Goal: Complete application form

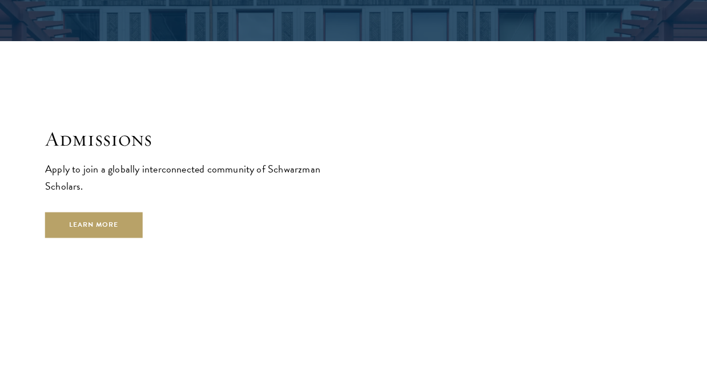
scroll to position [1750, 0]
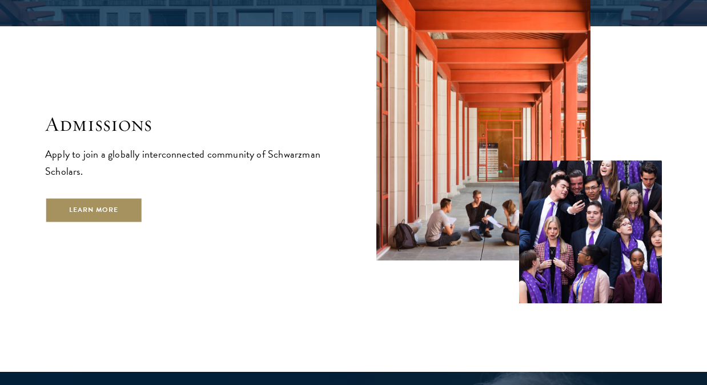
click at [106, 197] on link "Learn More" at bounding box center [94, 210] width 98 height 26
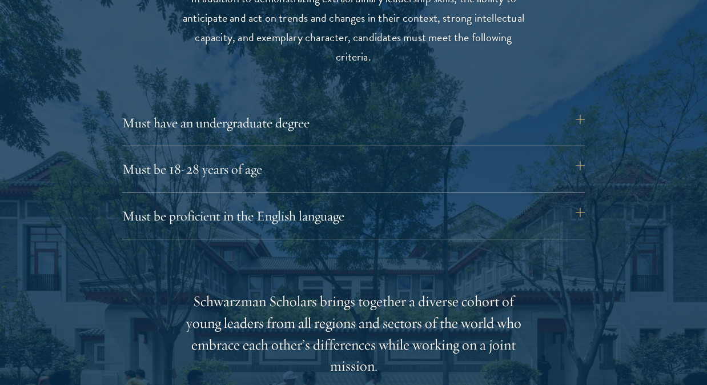
scroll to position [1535, 0]
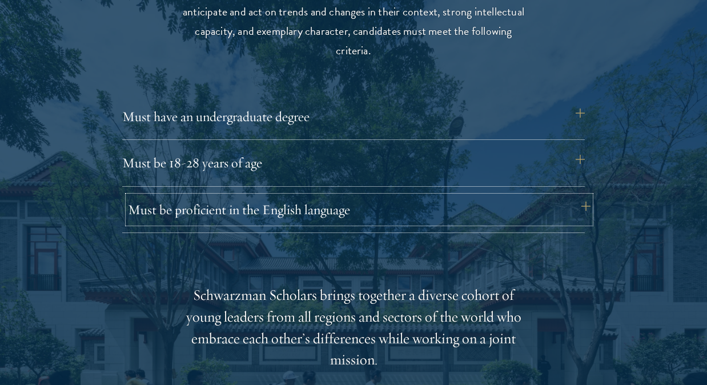
click at [579, 199] on button "Must be proficient in the English language" at bounding box center [359, 209] width 462 height 27
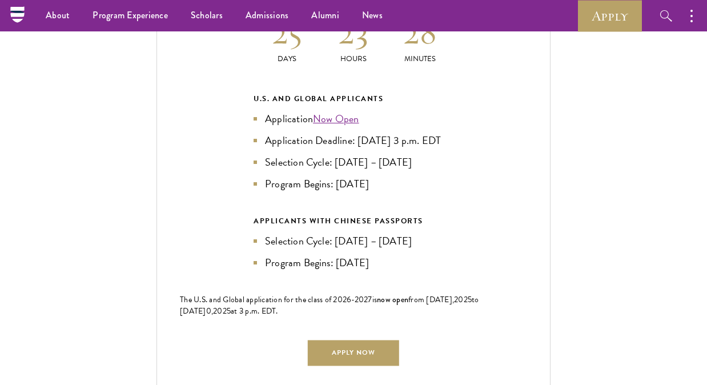
scroll to position [2777, 0]
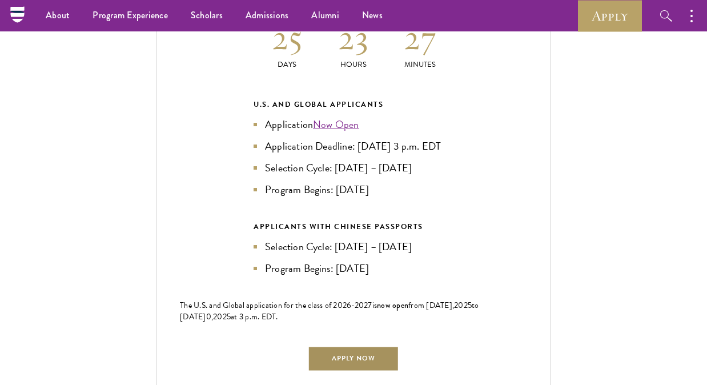
click at [348, 369] on link "Apply Now" at bounding box center [353, 358] width 91 height 26
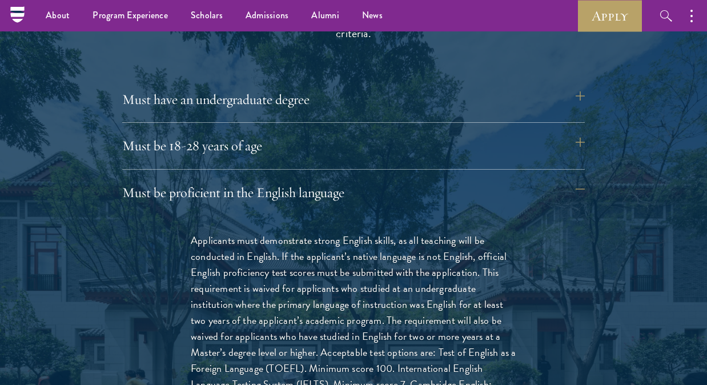
scroll to position [2958, 0]
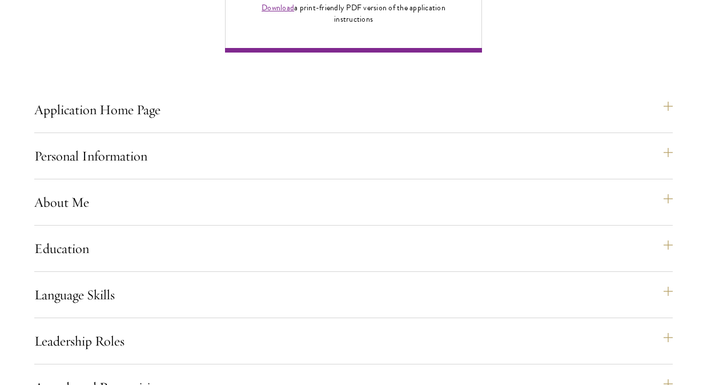
scroll to position [907, 0]
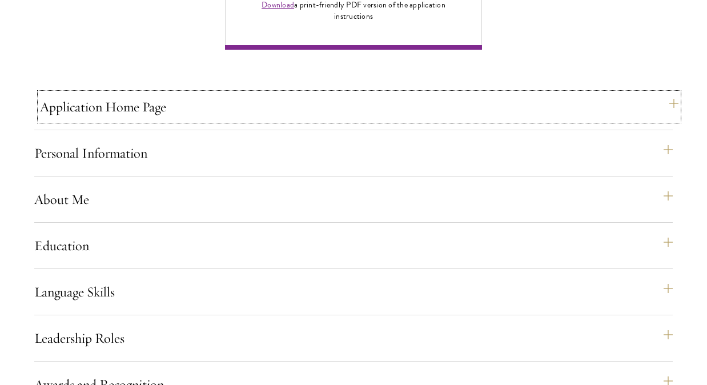
click at [673, 120] on button "Application Home Page" at bounding box center [359, 106] width 638 height 27
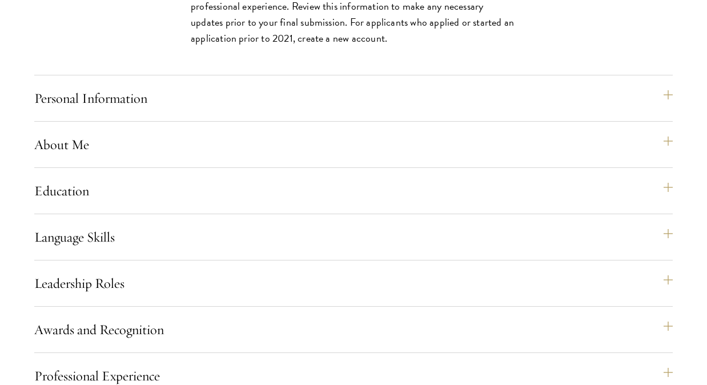
scroll to position [1337, 0]
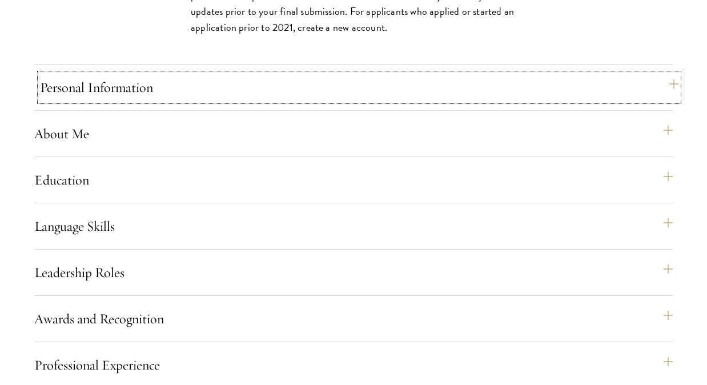
click at [284, 101] on button "Personal Information" at bounding box center [359, 87] width 638 height 27
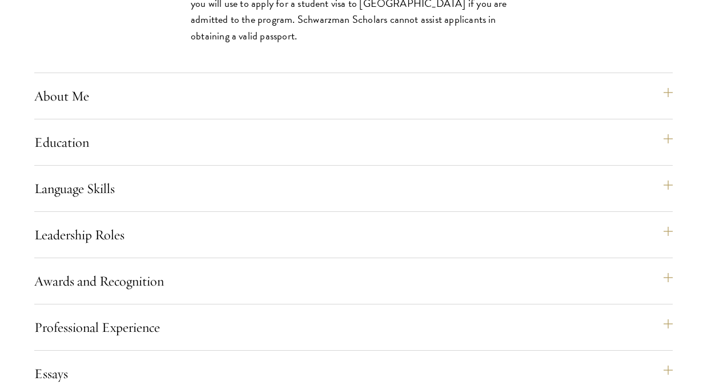
scroll to position [1235, 0]
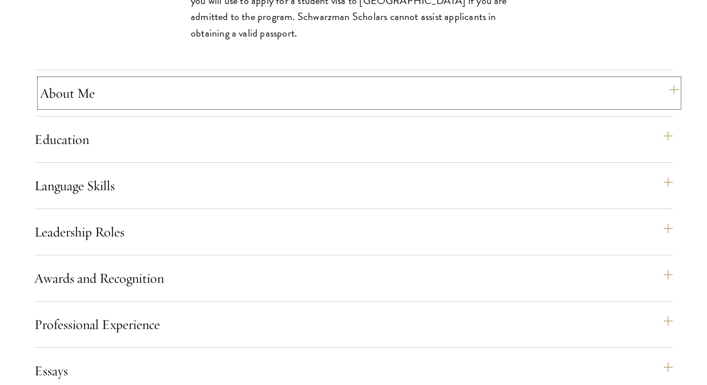
click at [664, 107] on button "About Me" at bounding box center [359, 92] width 638 height 27
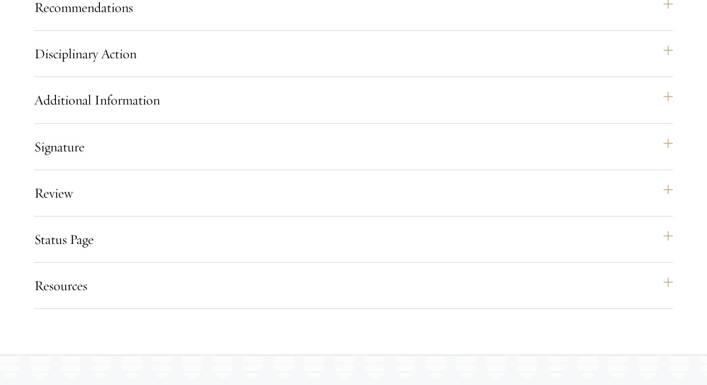
scroll to position [1849, 0]
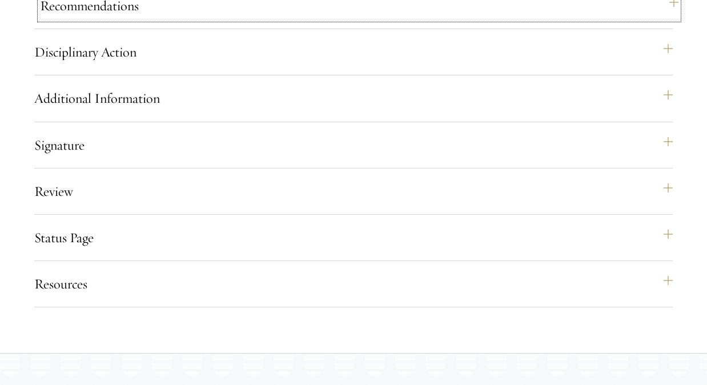
click at [312, 19] on button "Recommendations" at bounding box center [359, 5] width 638 height 27
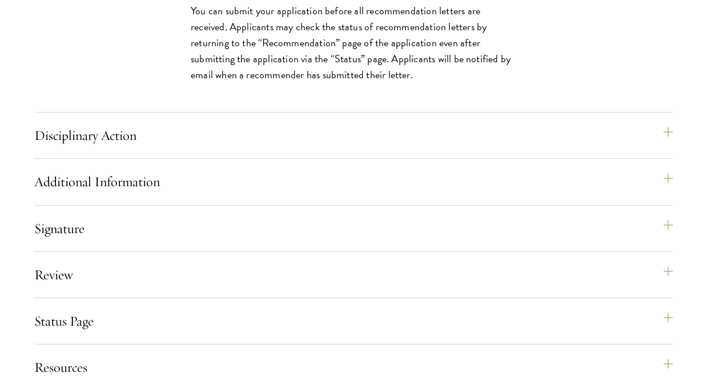
scroll to position [2052, 0]
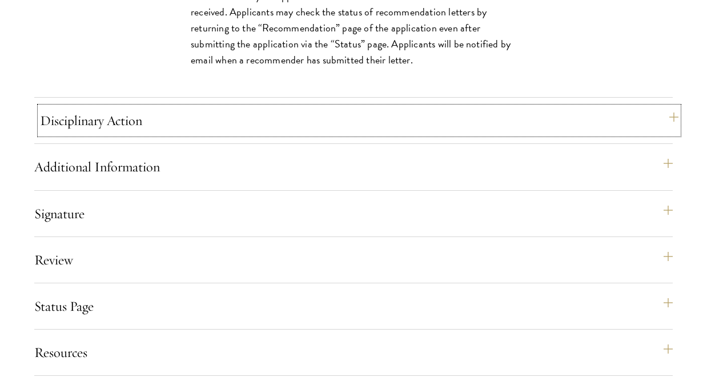
click at [320, 134] on button "Disciplinary Action" at bounding box center [359, 120] width 638 height 27
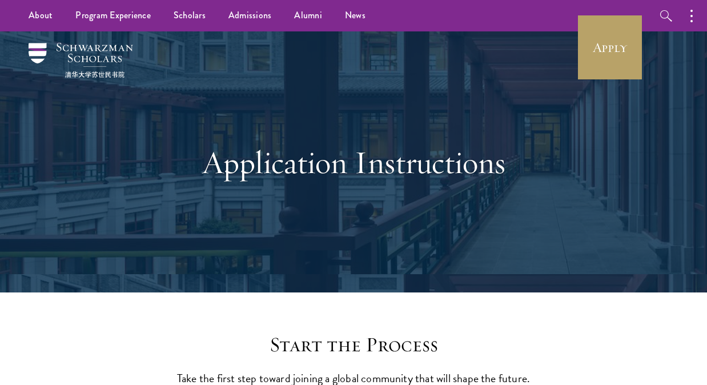
scroll to position [1318, 0]
